Goal: Information Seeking & Learning: Learn about a topic

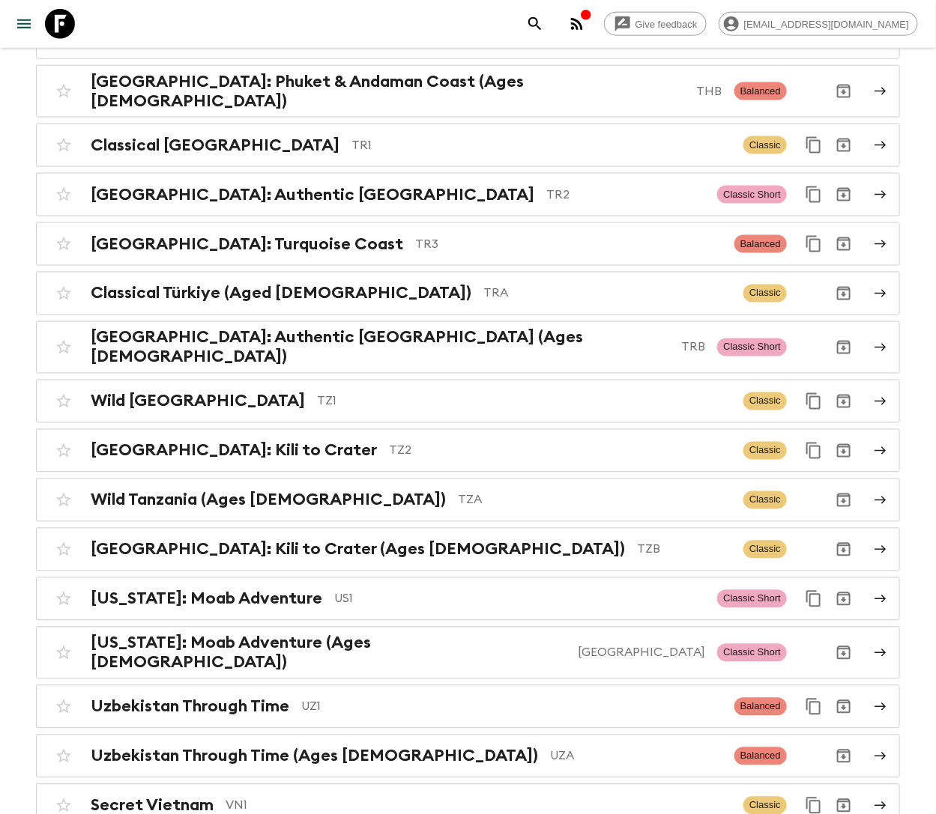
scroll to position [6261, 0]
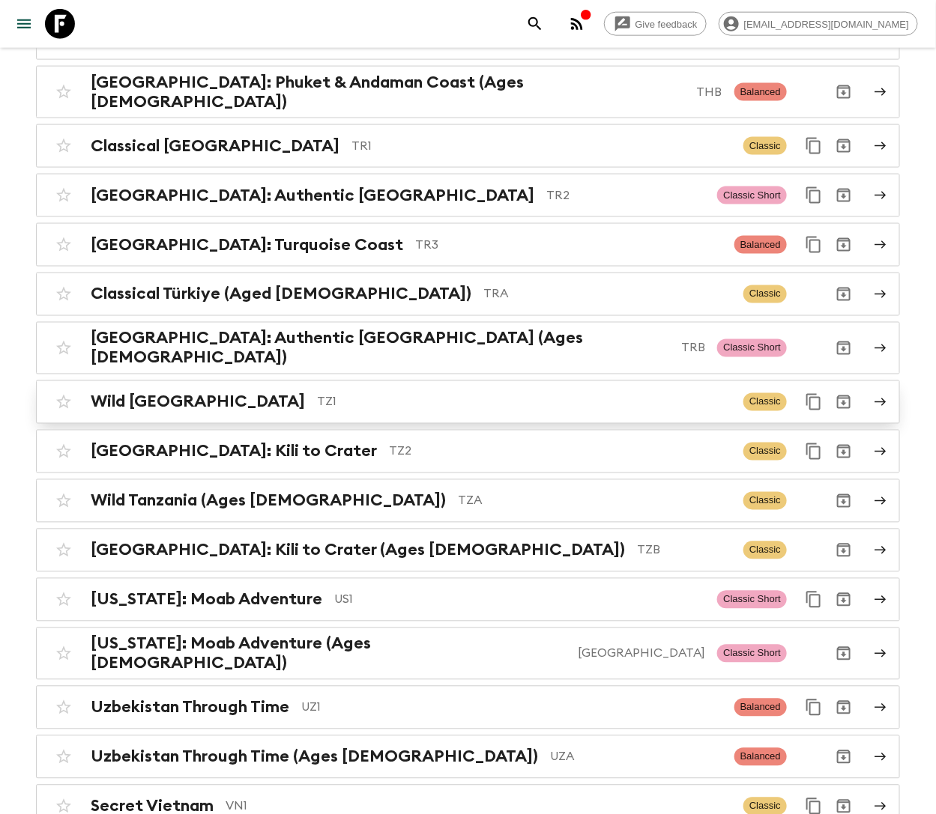
click at [399, 393] on p "TZ1" at bounding box center [524, 402] width 414 height 18
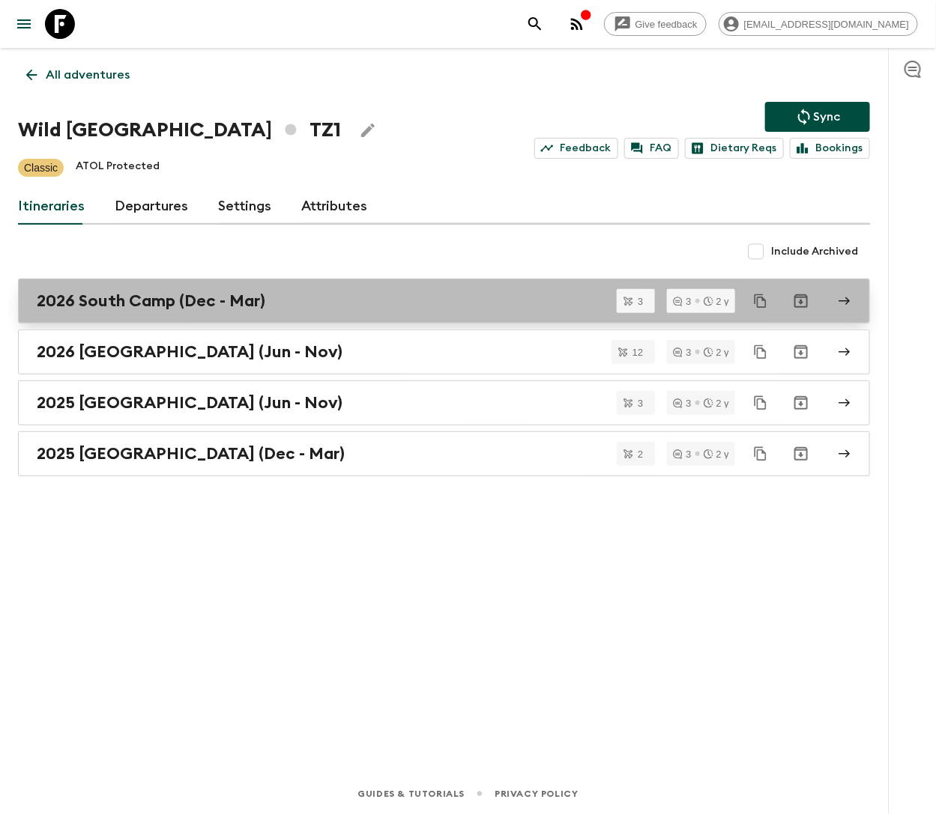
click at [160, 300] on h2 "2026 South Camp (Dec - Mar)" at bounding box center [151, 300] width 228 height 19
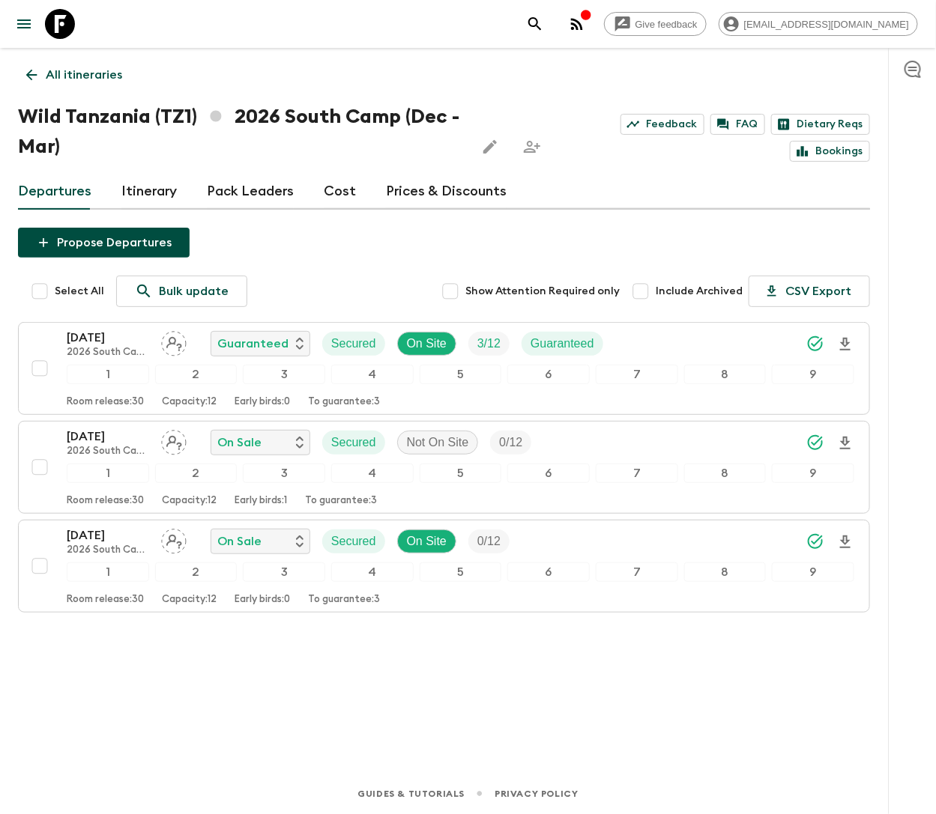
click at [107, 76] on p "All itineraries" at bounding box center [84, 75] width 76 height 18
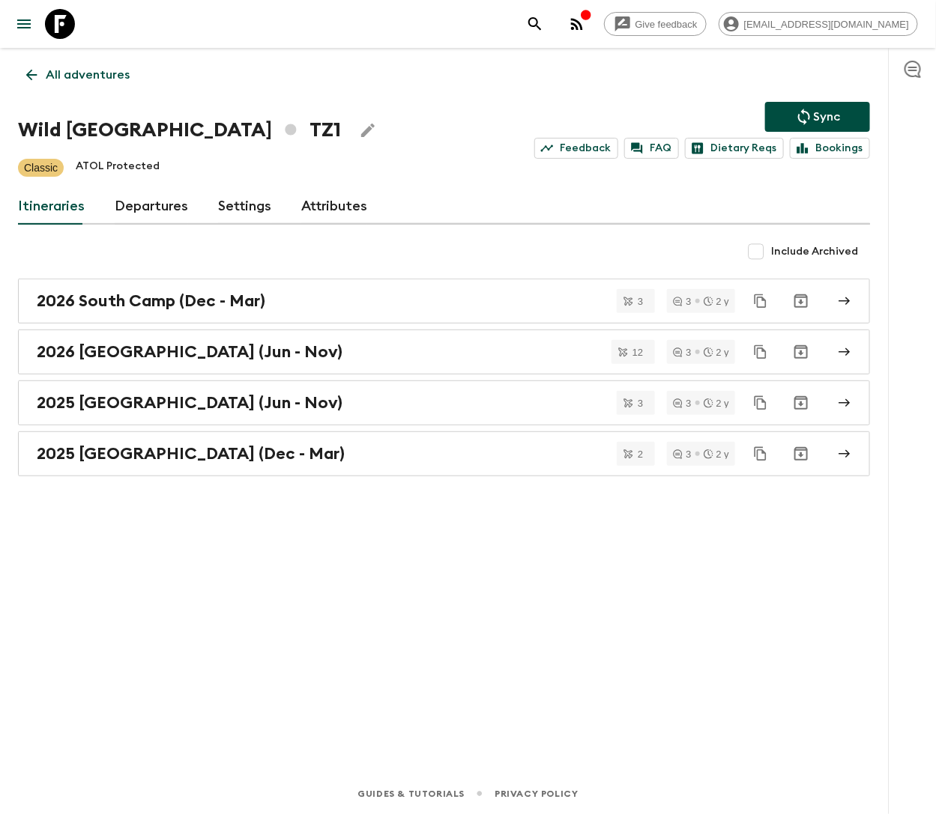
click at [763, 250] on input "Include Archived" at bounding box center [756, 252] width 30 height 30
checkbox input "true"
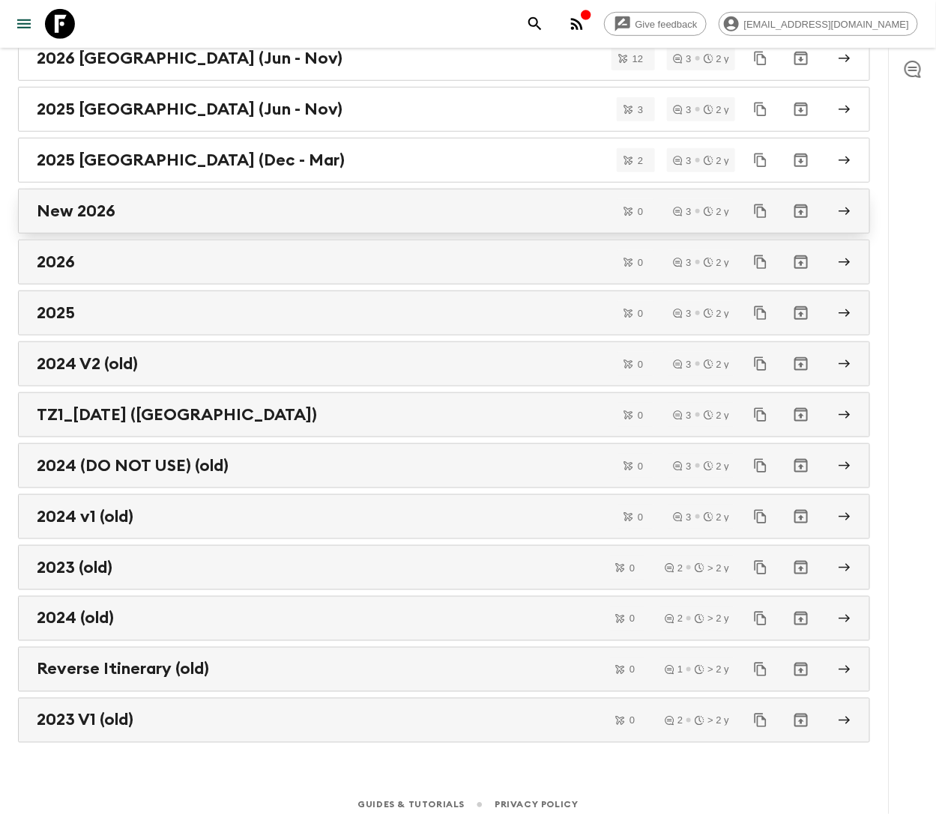
scroll to position [348, 0]
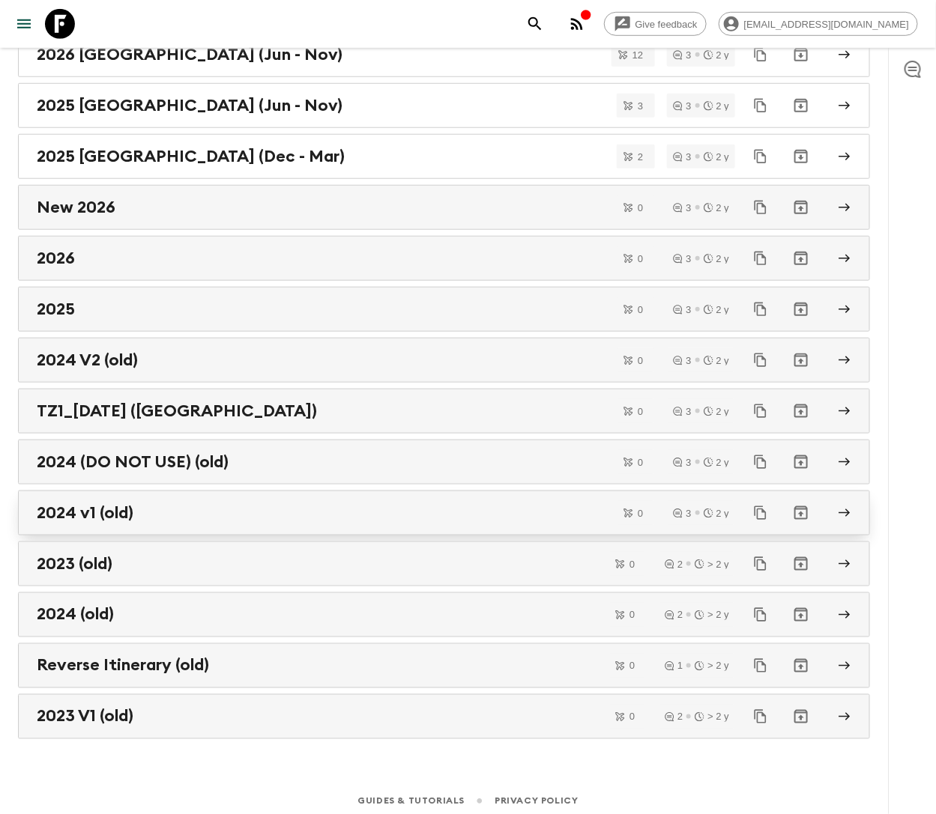
click at [179, 506] on div "2024 v1 (old)" at bounding box center [430, 512] width 786 height 19
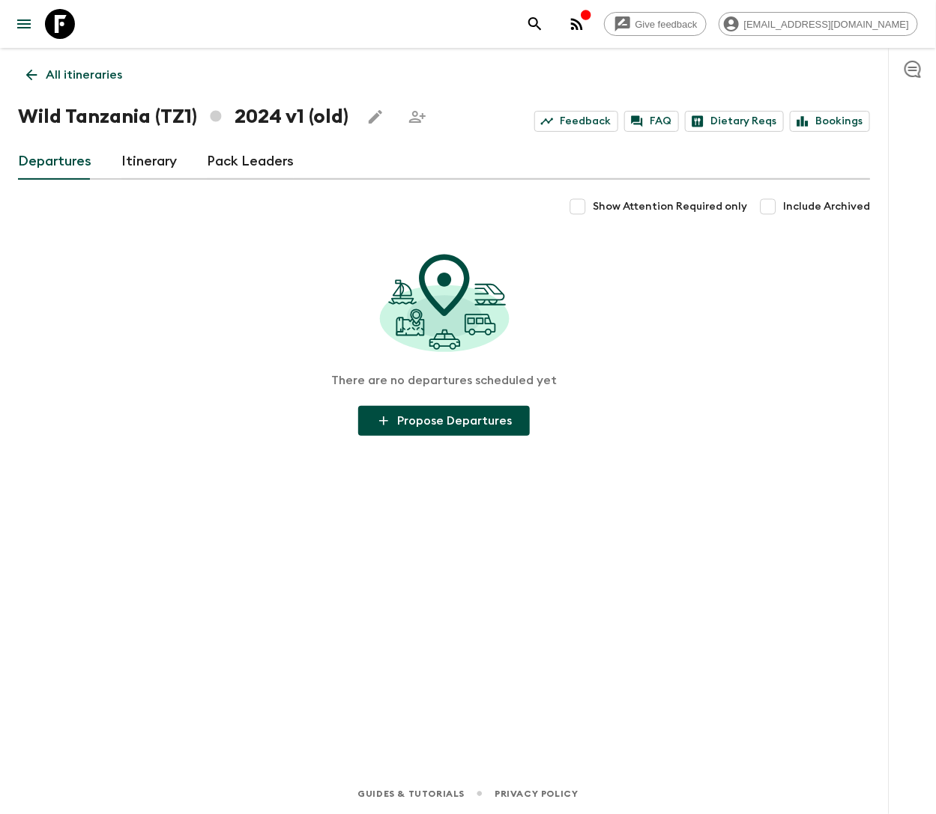
click at [88, 81] on p "All itineraries" at bounding box center [84, 75] width 76 height 18
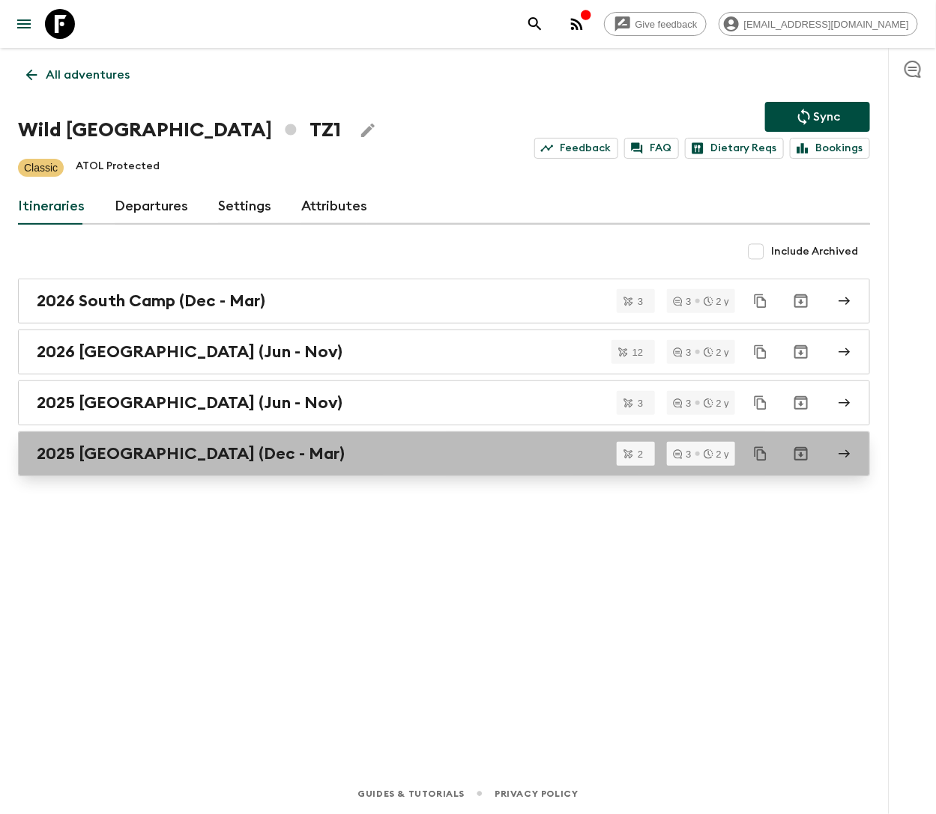
click at [126, 460] on h2 "2025 South Camp (Dec - Mar)" at bounding box center [191, 453] width 308 height 19
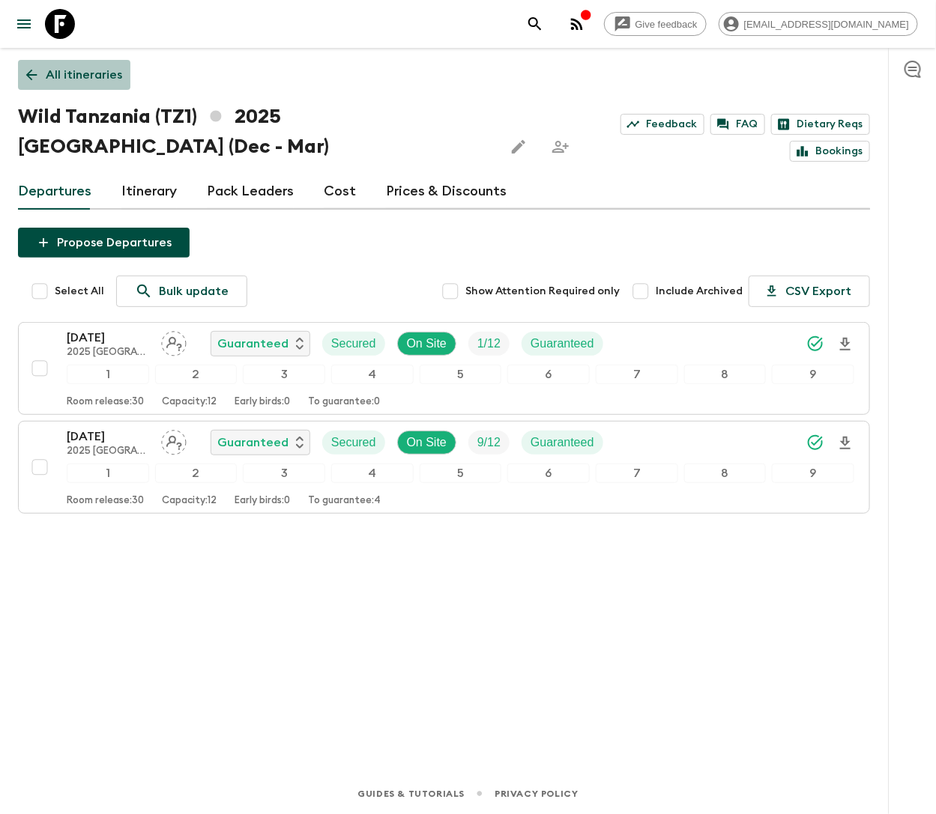
click at [86, 73] on p "All itineraries" at bounding box center [84, 75] width 76 height 18
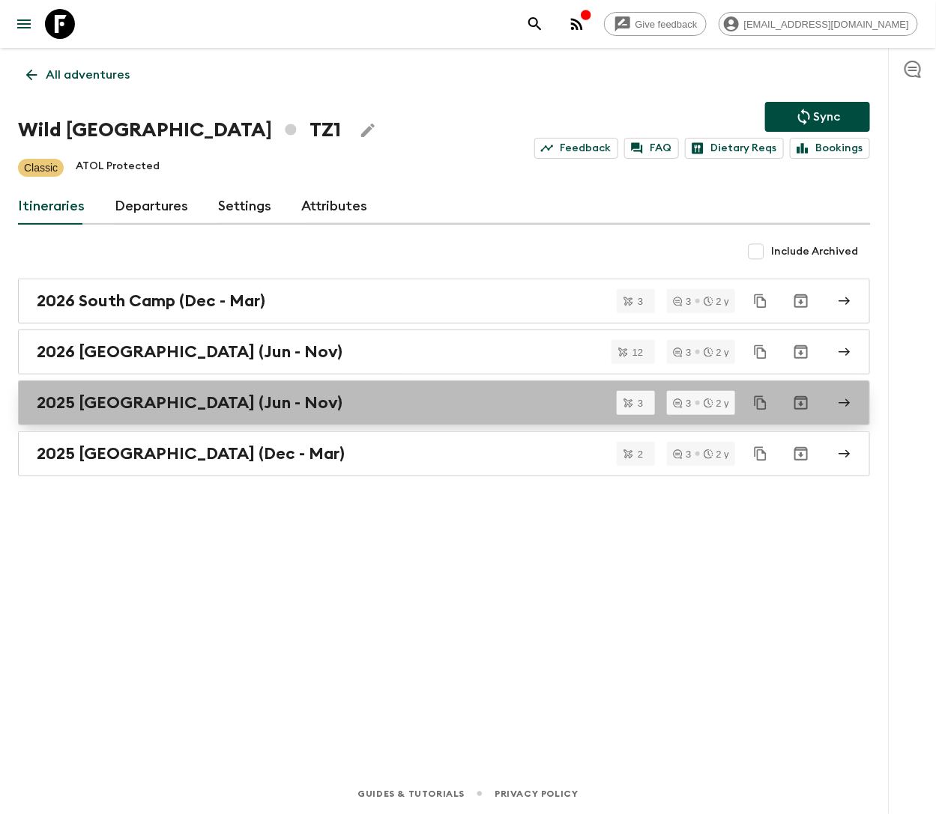
click at [158, 405] on h2 "2025 North Camp (Jun - Nov)" at bounding box center [190, 402] width 306 height 19
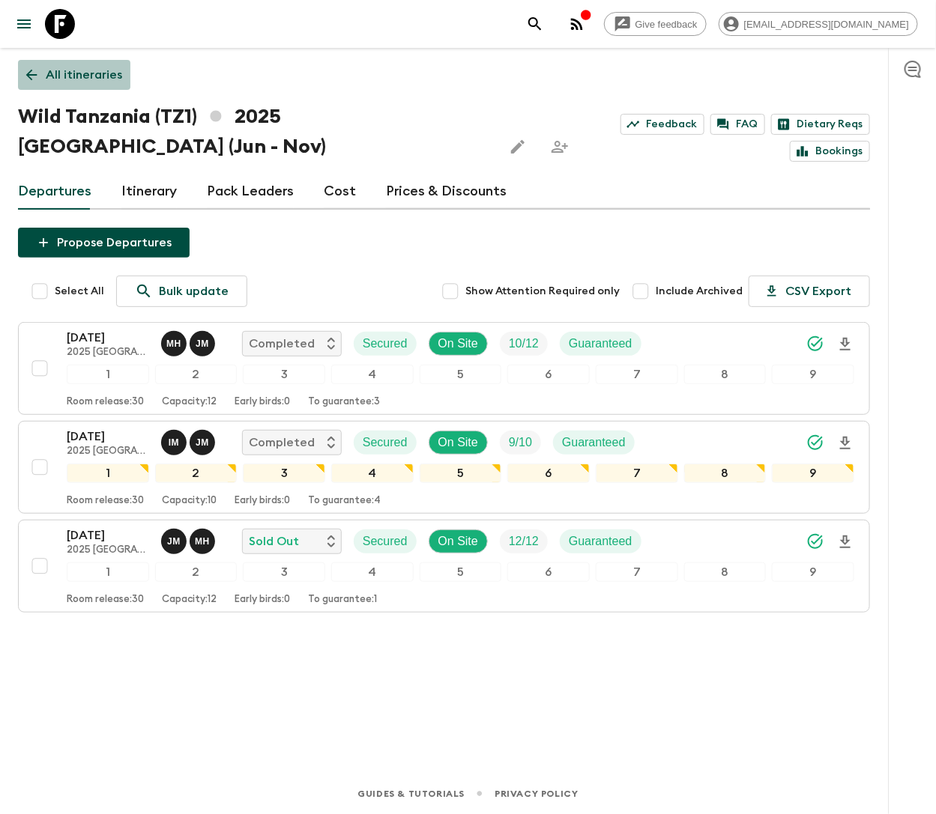
click at [83, 74] on p "All itineraries" at bounding box center [84, 75] width 76 height 18
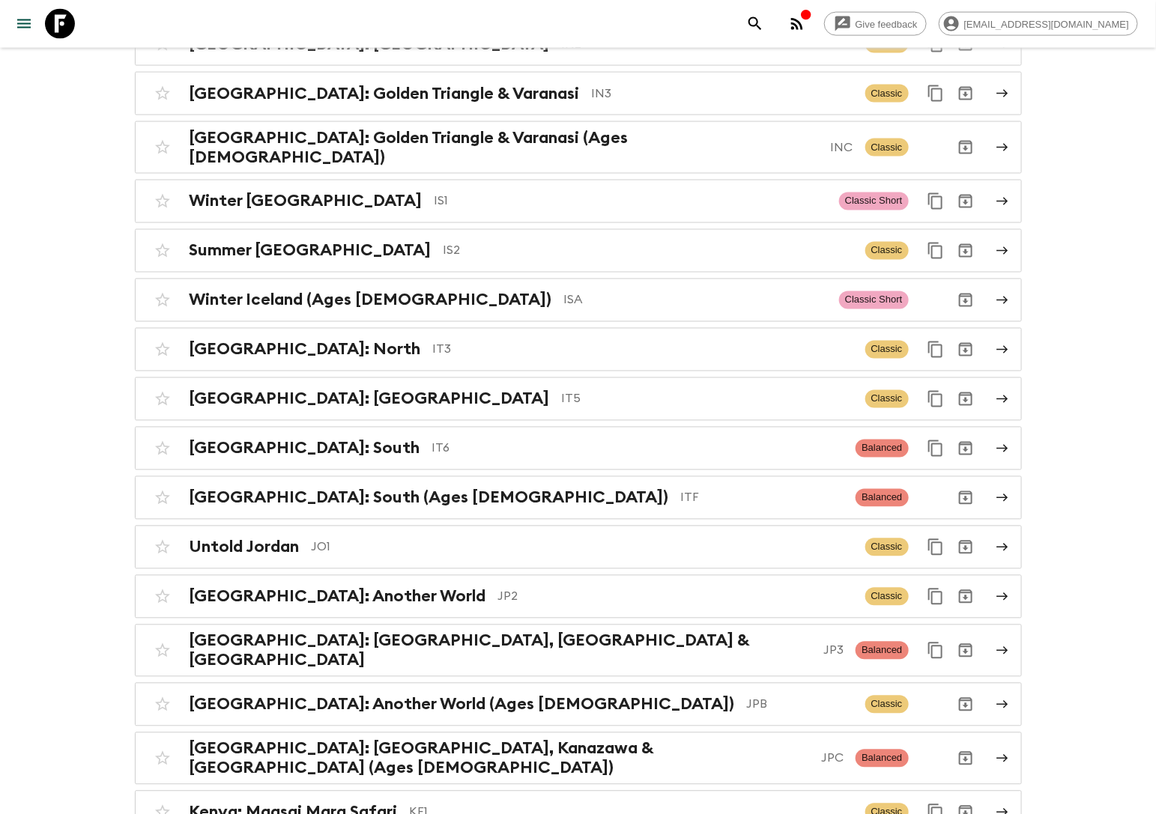
scroll to position [3286, 0]
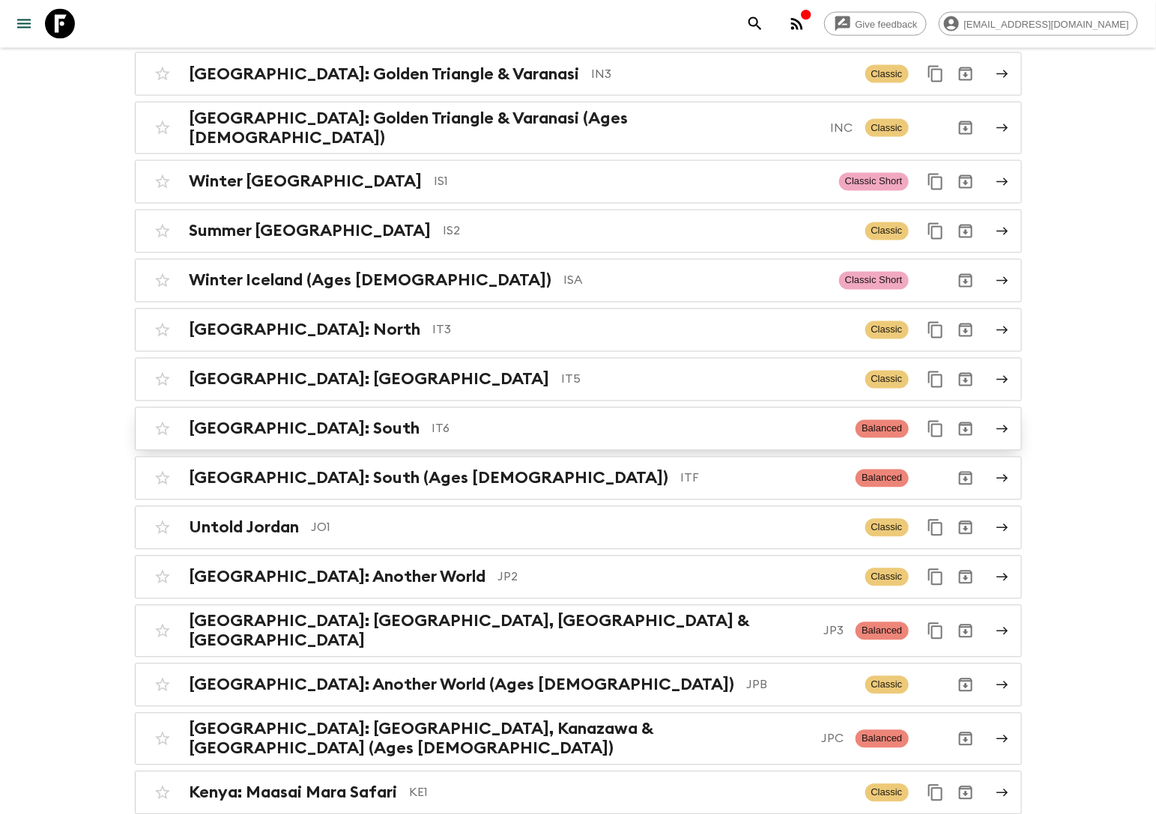
click at [405, 414] on div "Italy: South IT6 Balanced" at bounding box center [549, 429] width 803 height 30
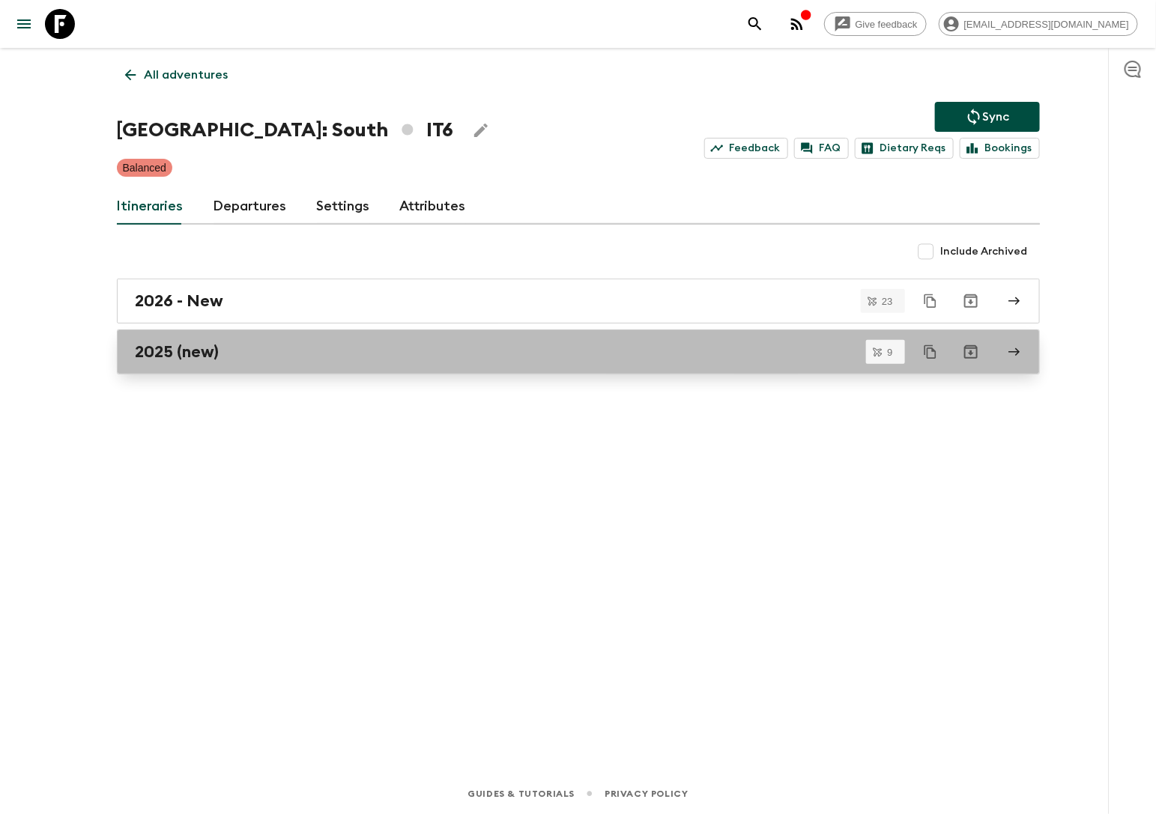
click at [231, 357] on div "2025 (new)" at bounding box center [564, 351] width 857 height 19
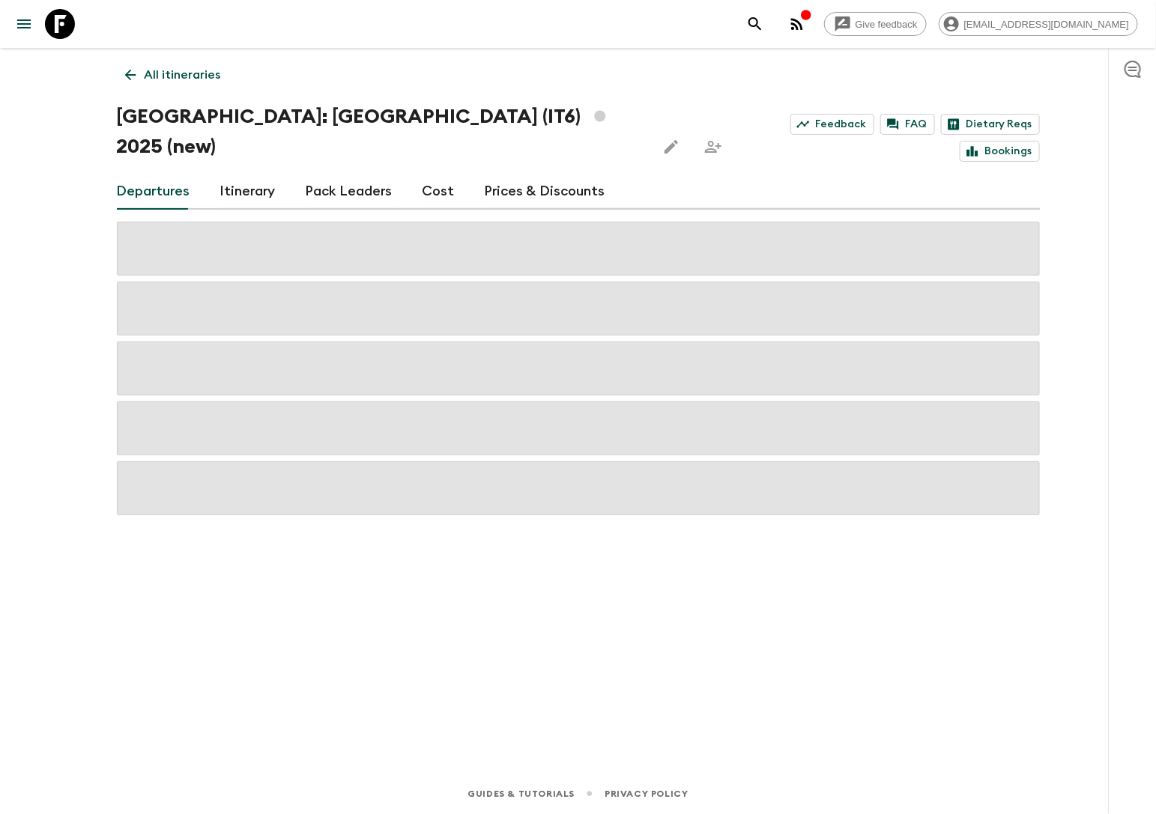
click at [427, 174] on link "Cost" at bounding box center [439, 192] width 32 height 36
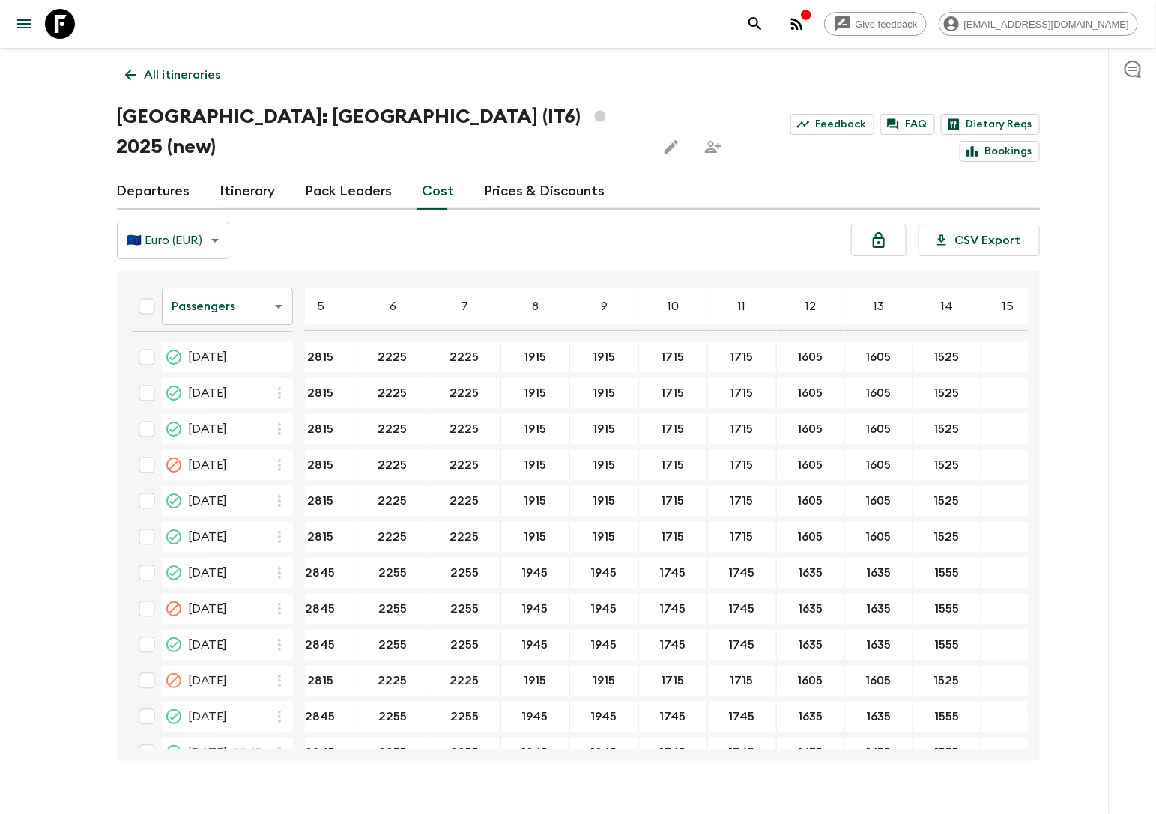
scroll to position [0, 136]
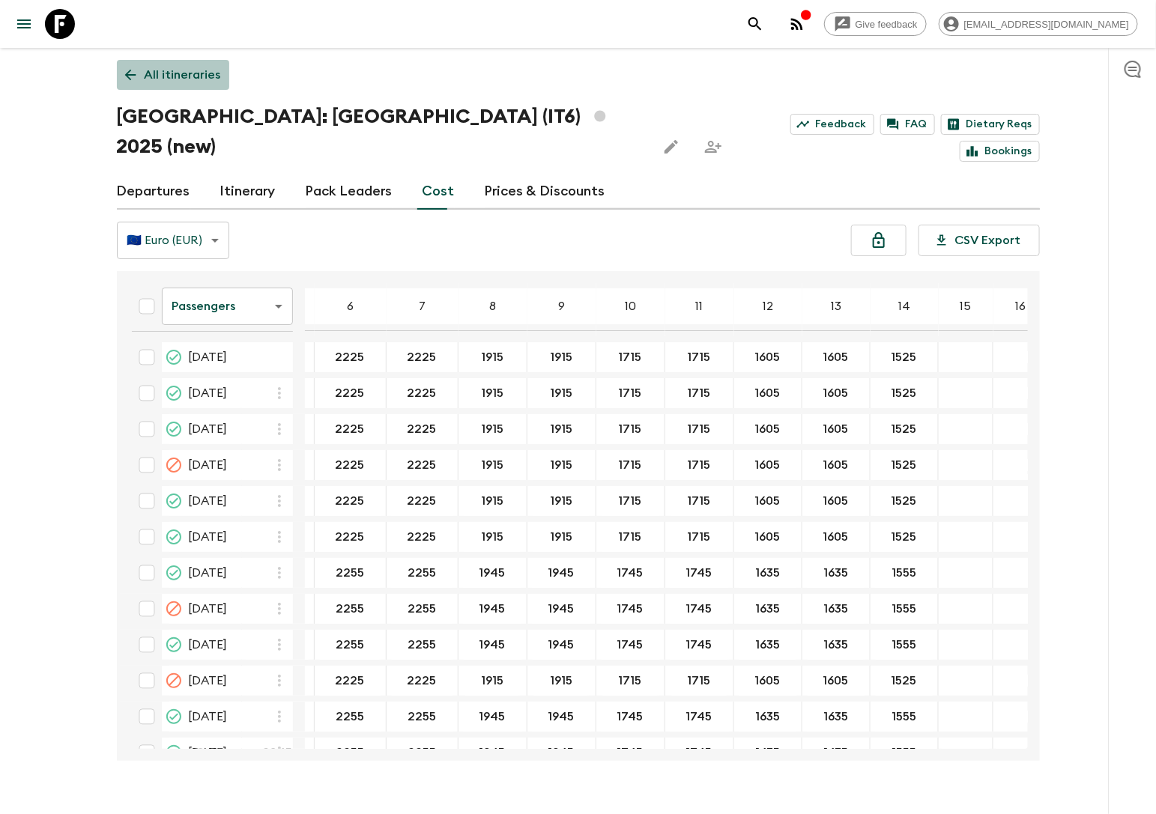
click at [189, 73] on p "All itineraries" at bounding box center [183, 75] width 76 height 18
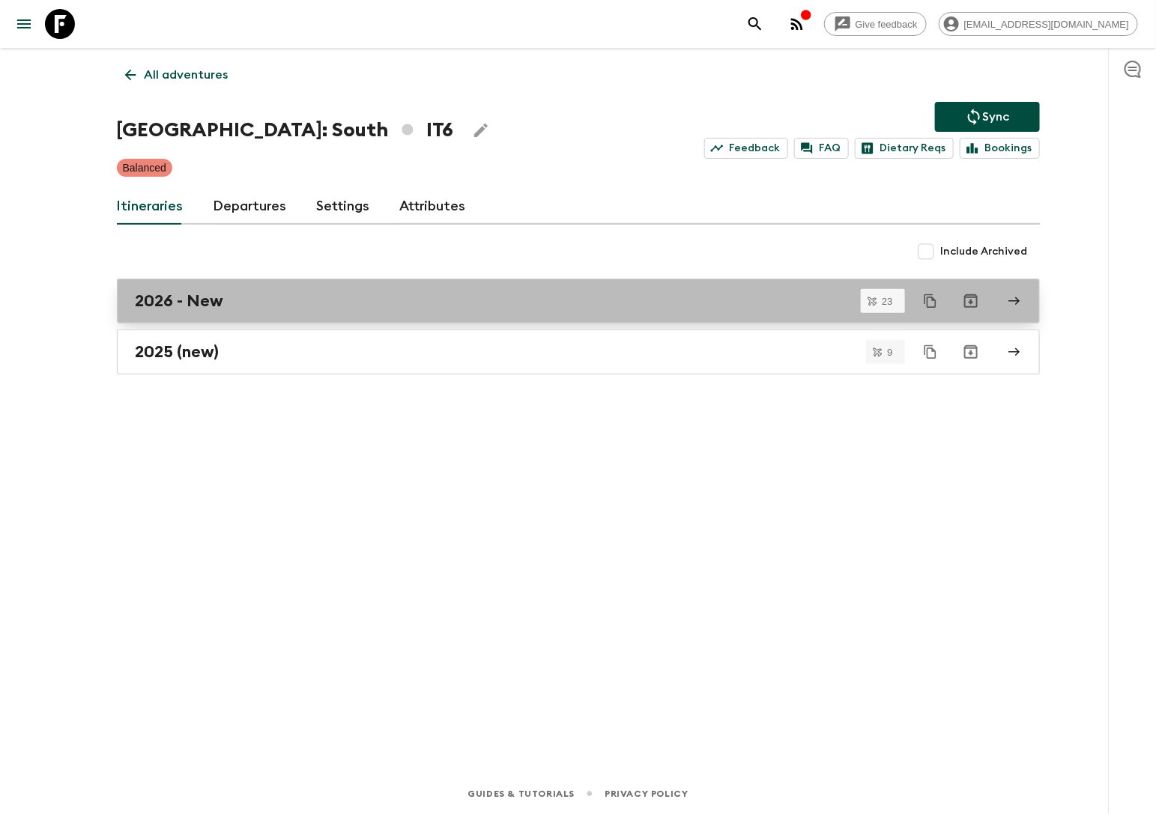
click at [236, 302] on div "2026 - New" at bounding box center [564, 300] width 857 height 19
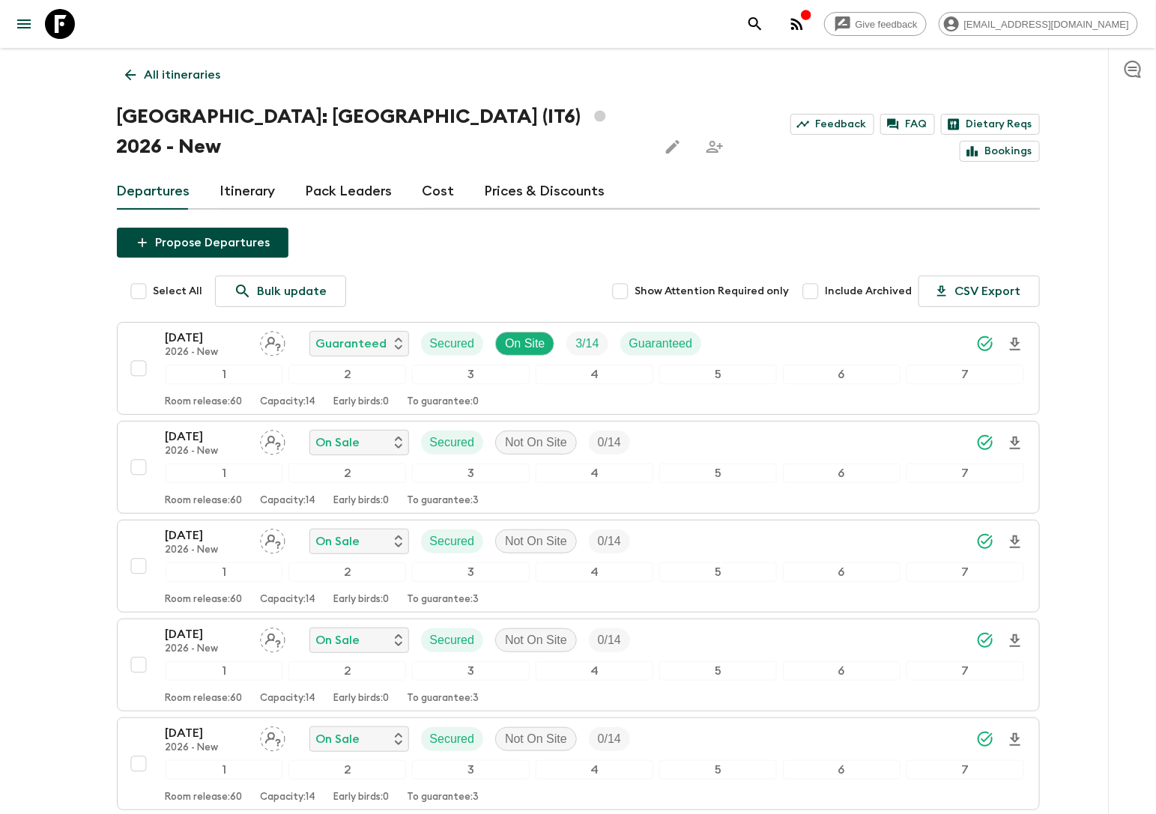
click at [427, 174] on link "Cost" at bounding box center [439, 192] width 32 height 36
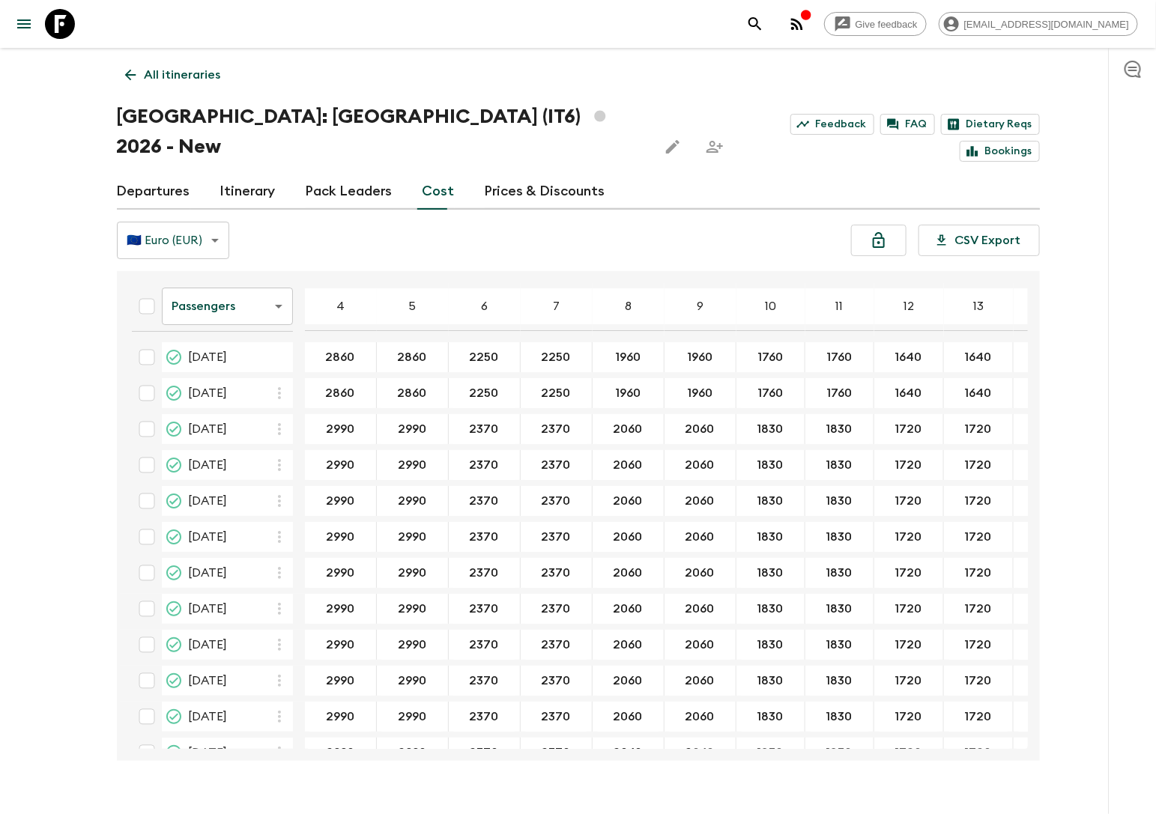
click at [193, 76] on p "All itineraries" at bounding box center [183, 75] width 76 height 18
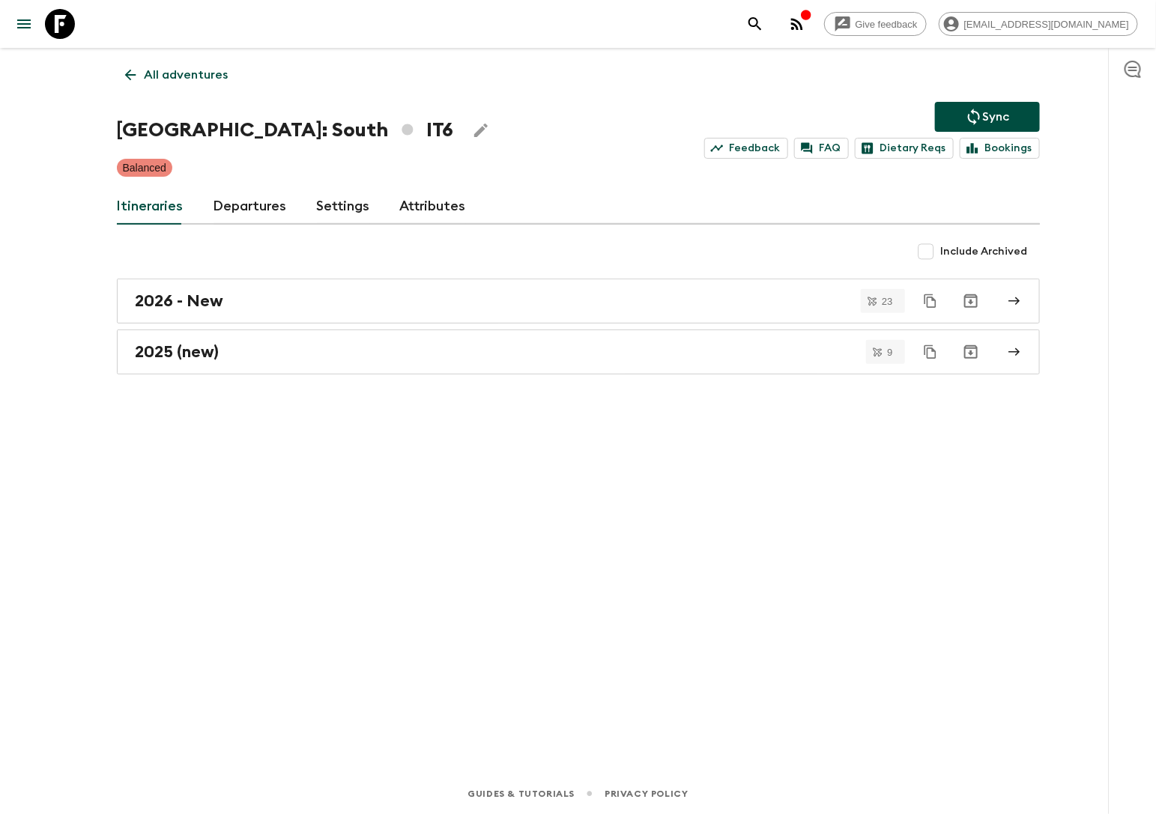
click at [352, 183] on div "All adventures Italy: South IT6 Sync Feedback FAQ Dietary Reqs Bookings Balance…" at bounding box center [578, 390] width 959 height 684
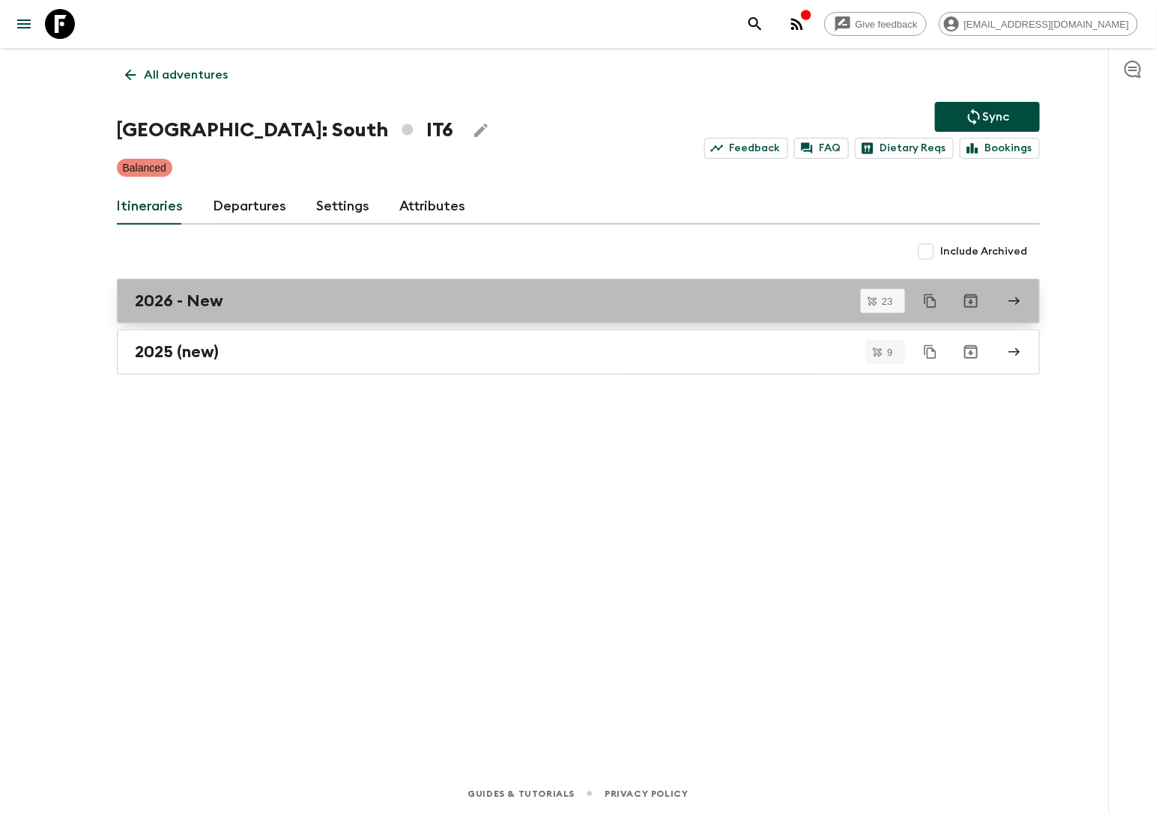
click at [250, 302] on div "2026 - New" at bounding box center [564, 300] width 857 height 19
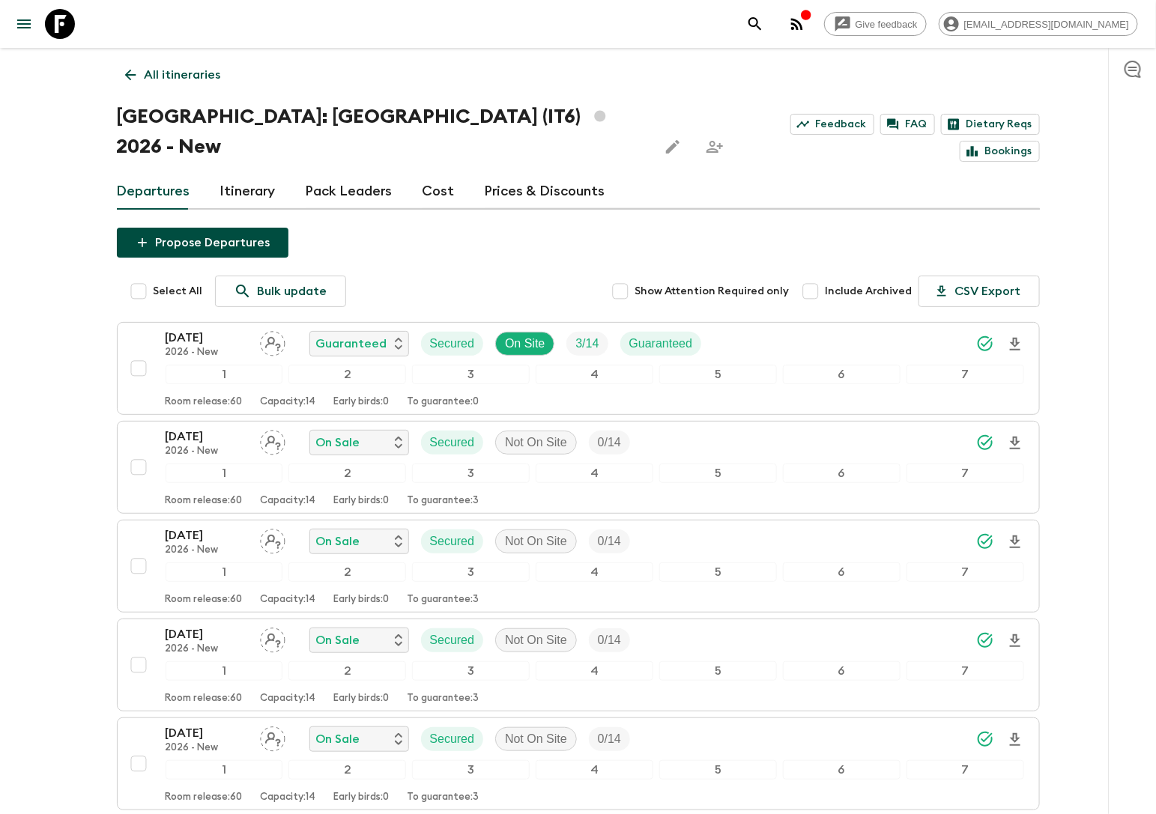
click at [423, 174] on link "Cost" at bounding box center [439, 192] width 32 height 36
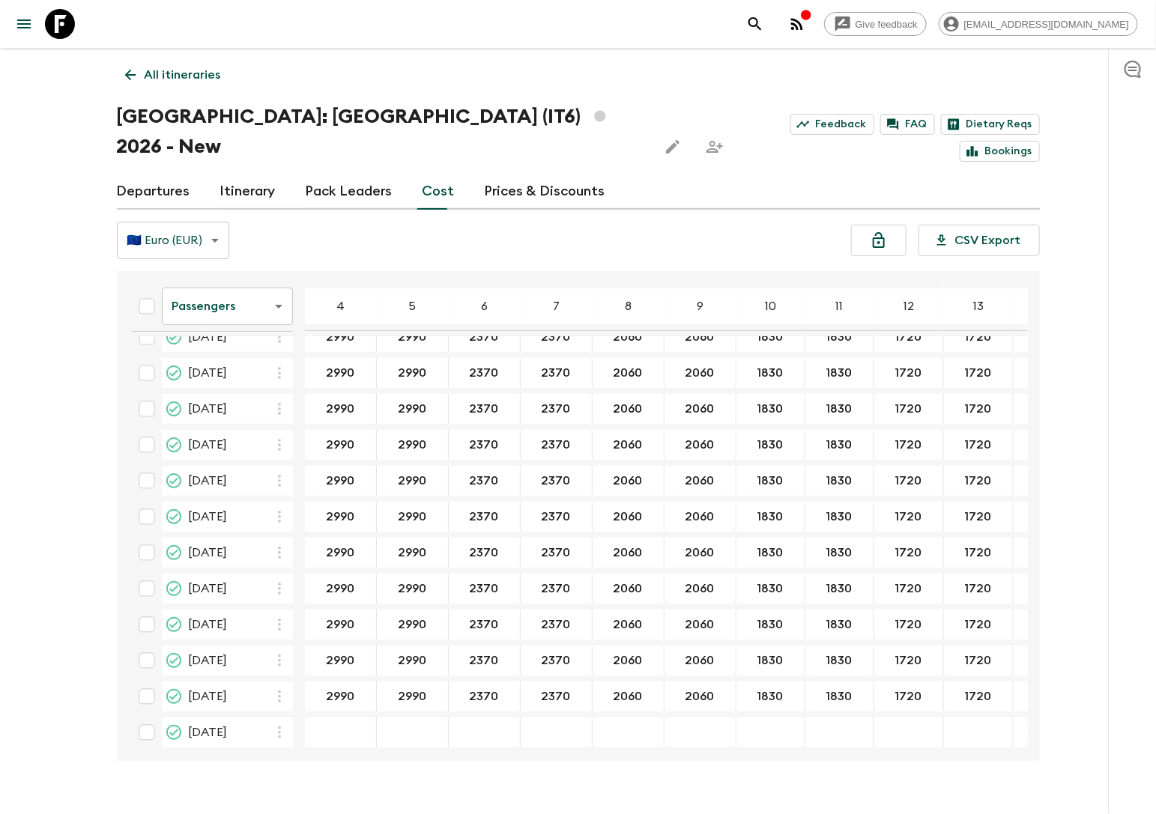
scroll to position [92, 0]
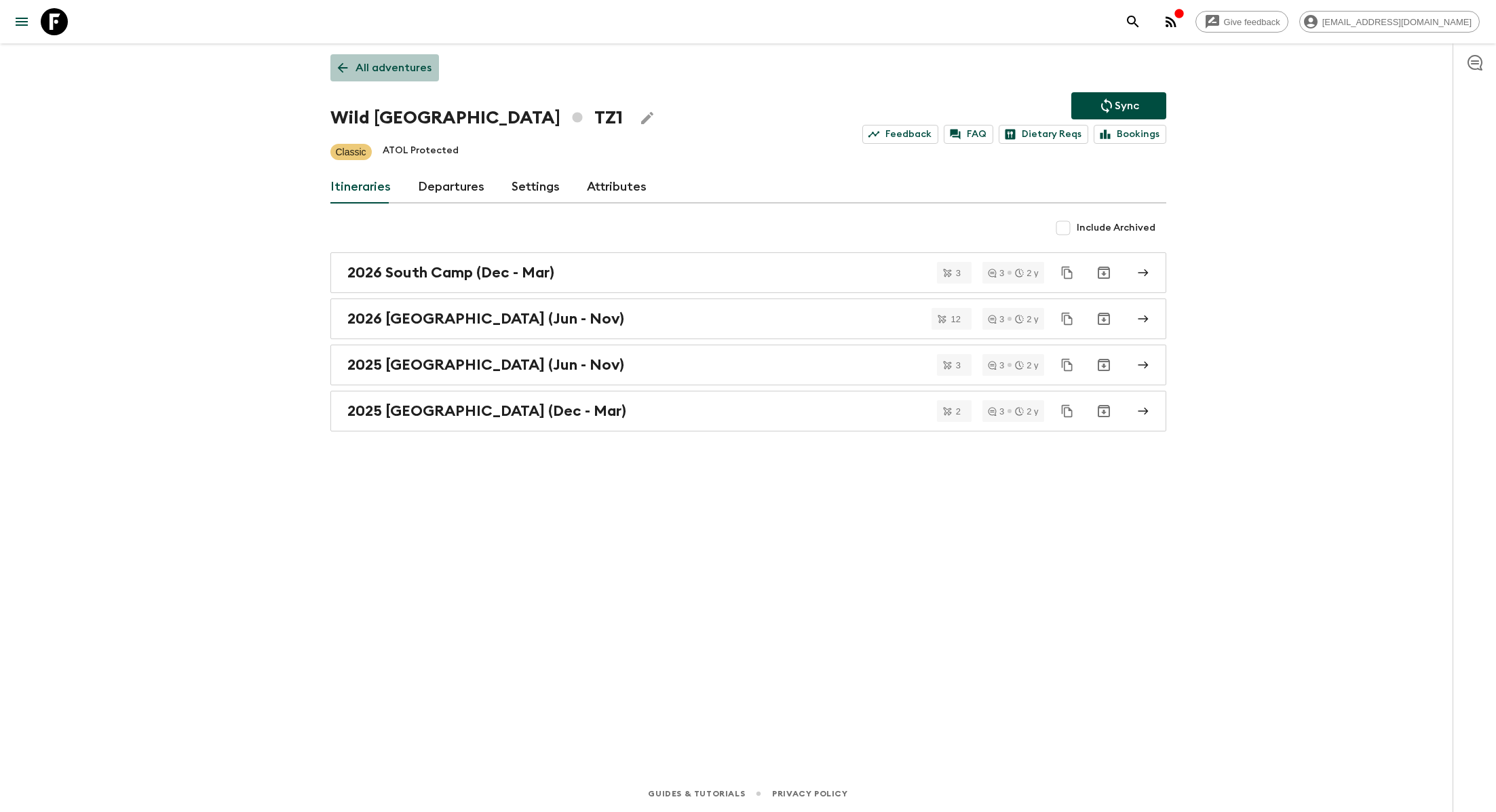
click at [391, 66] on p "All adventures" at bounding box center [394, 68] width 76 height 16
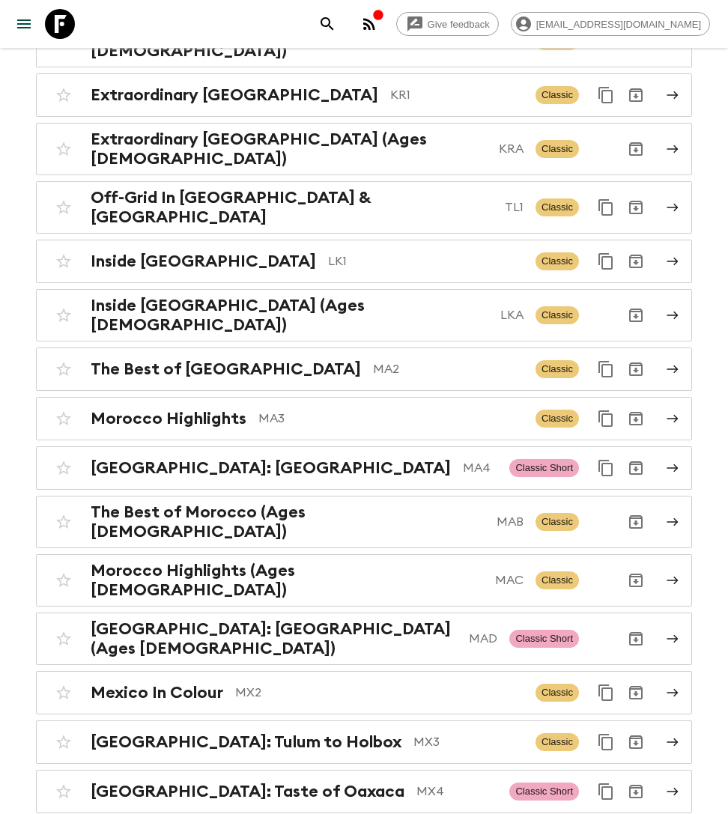
scroll to position [6556, 0]
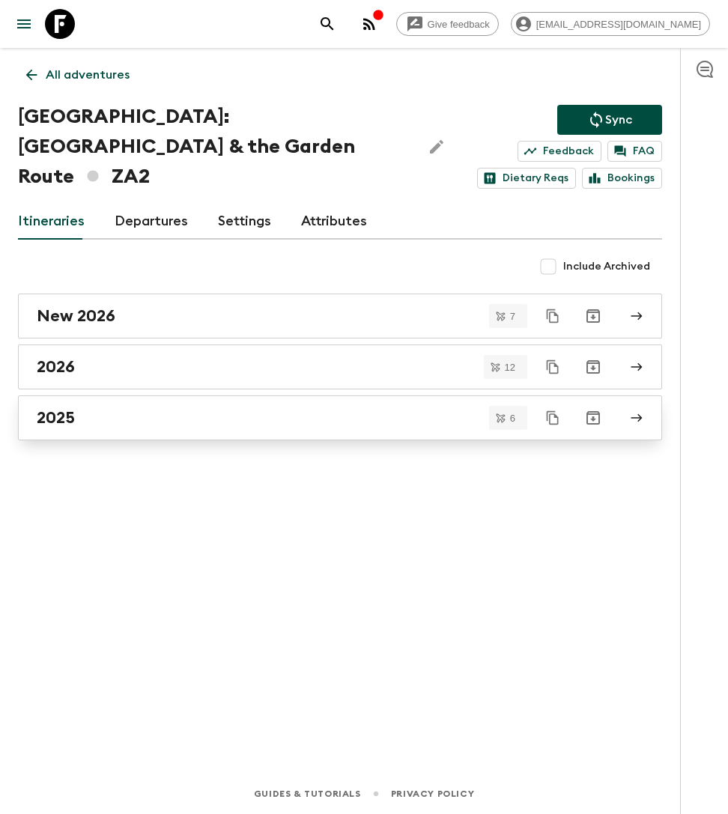
click at [86, 408] on div "2025" at bounding box center [326, 417] width 578 height 19
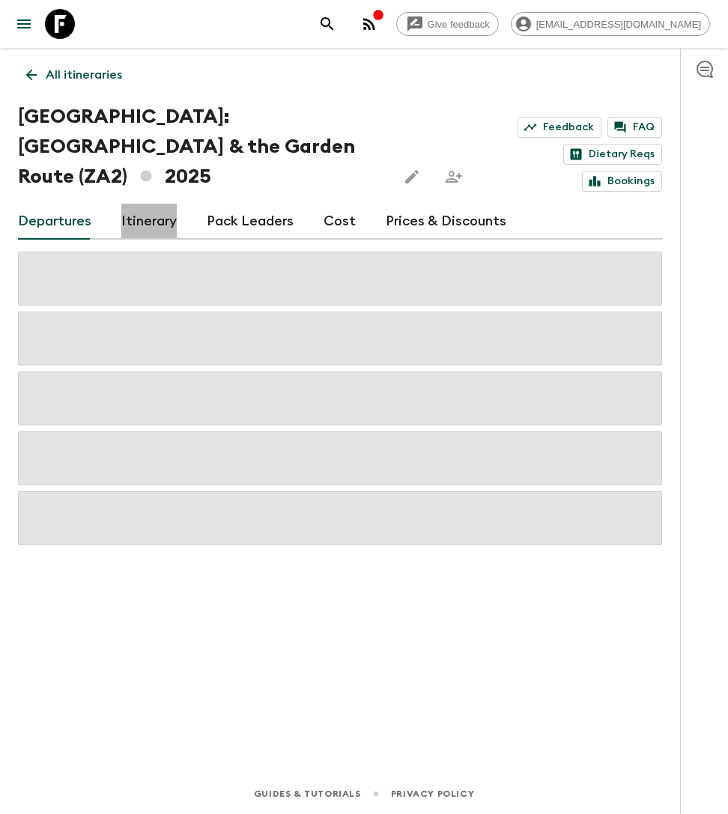
click at [130, 204] on link "Itinerary" at bounding box center [148, 222] width 55 height 36
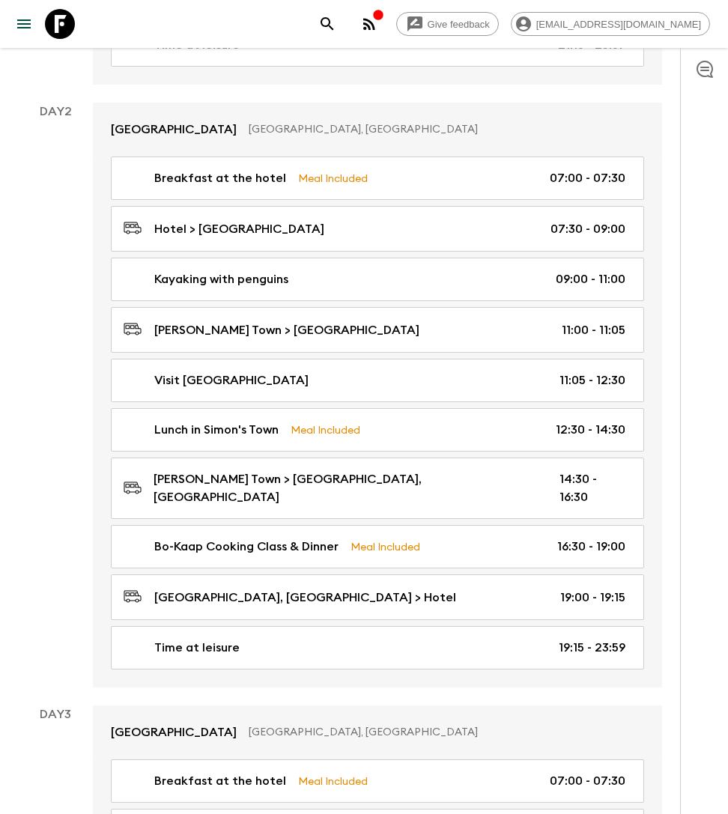
scroll to position [688, 0]
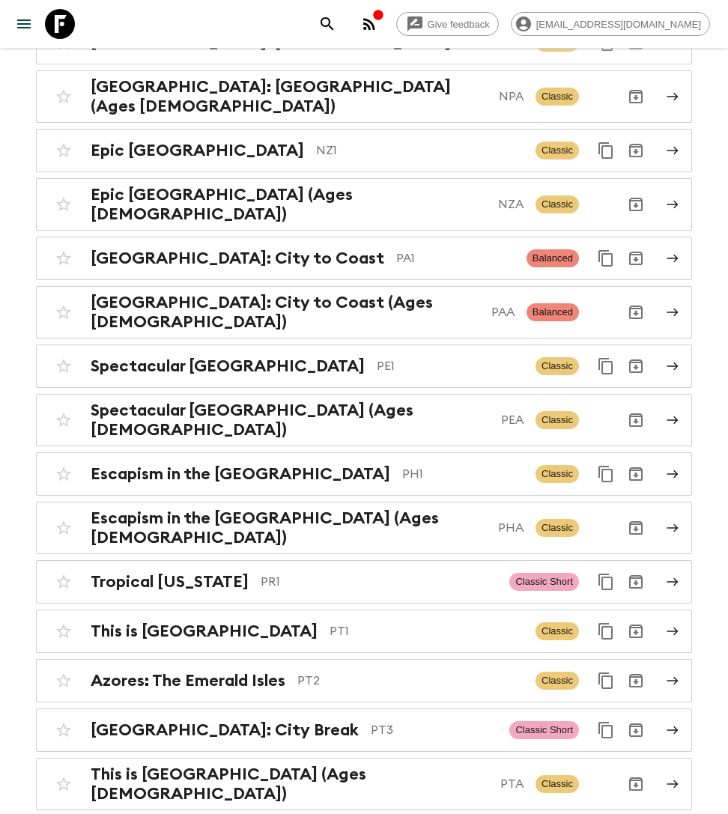
scroll to position [6556, 0]
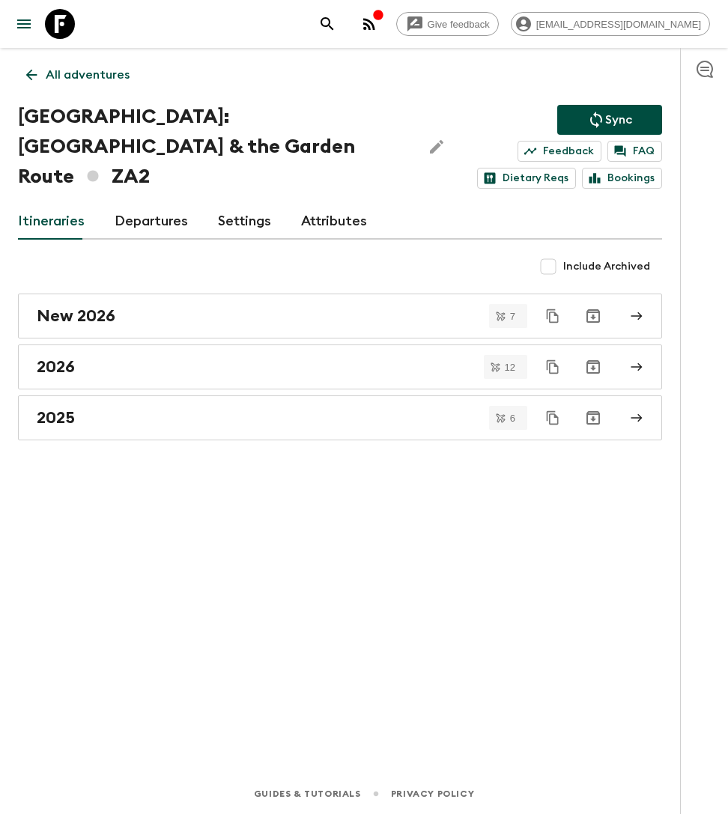
click at [152, 211] on link "Departures" at bounding box center [151, 222] width 73 height 36
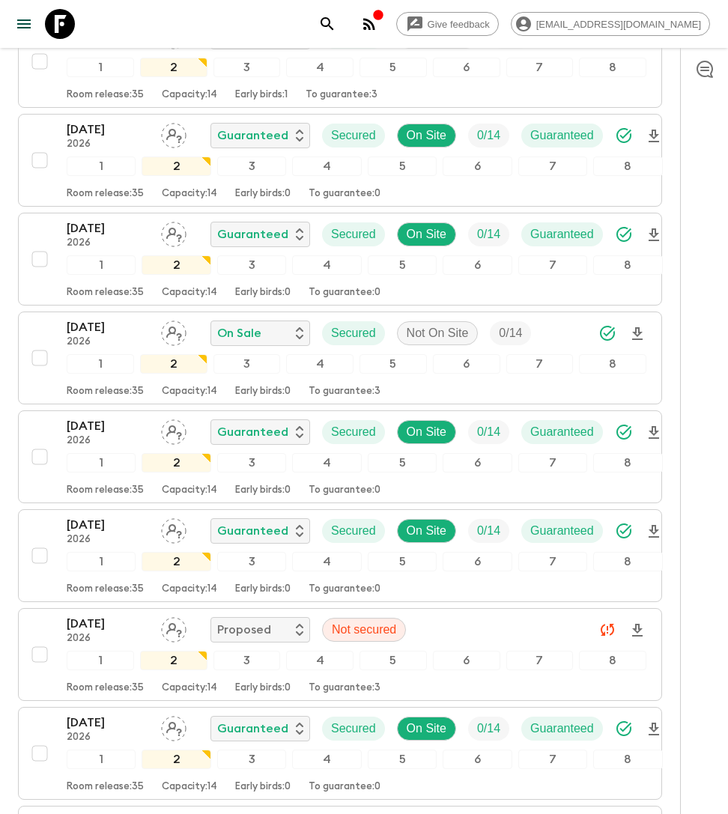
scroll to position [1345, 0]
